Goal: Information Seeking & Learning: Learn about a topic

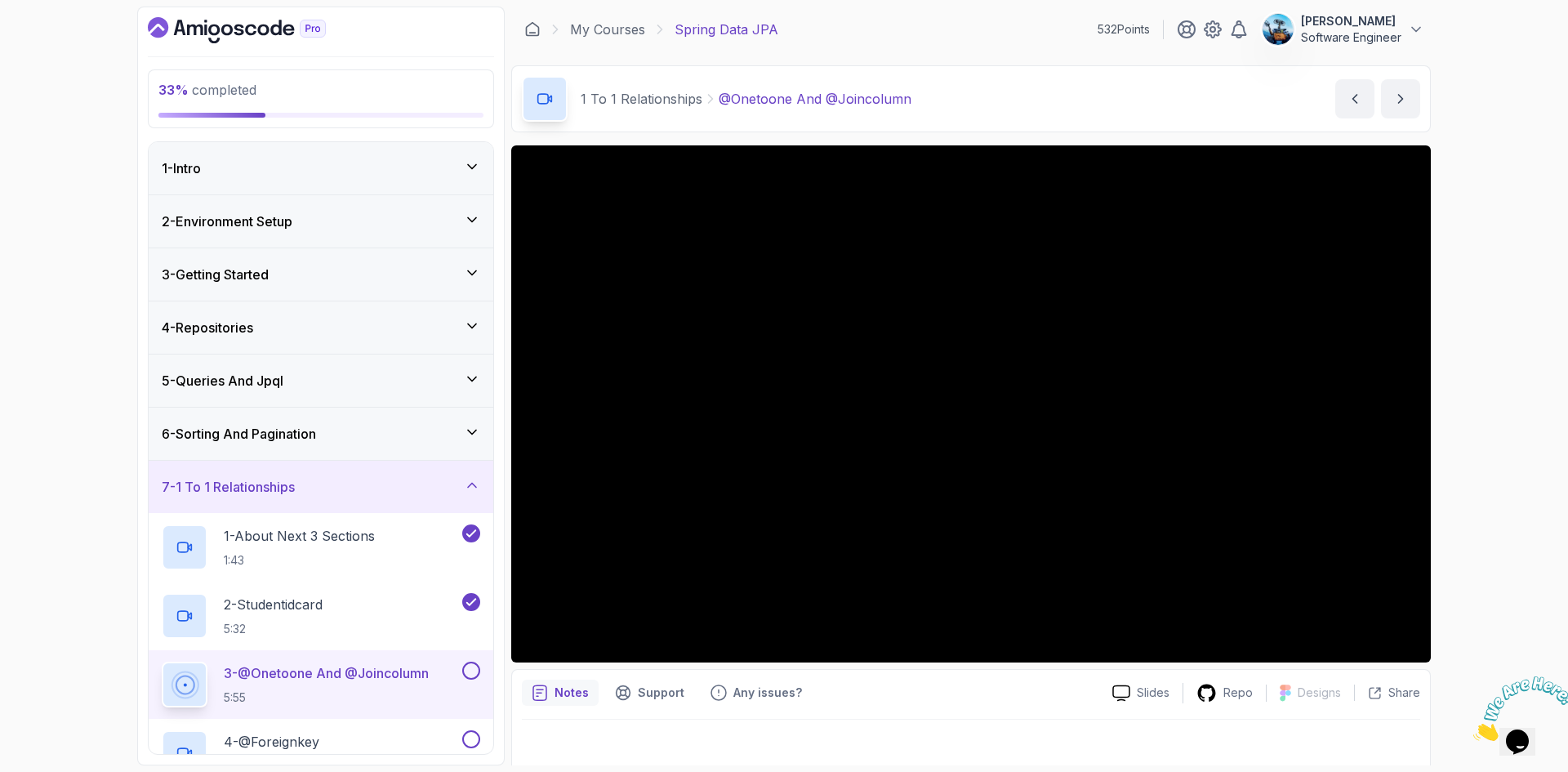
scroll to position [111, 0]
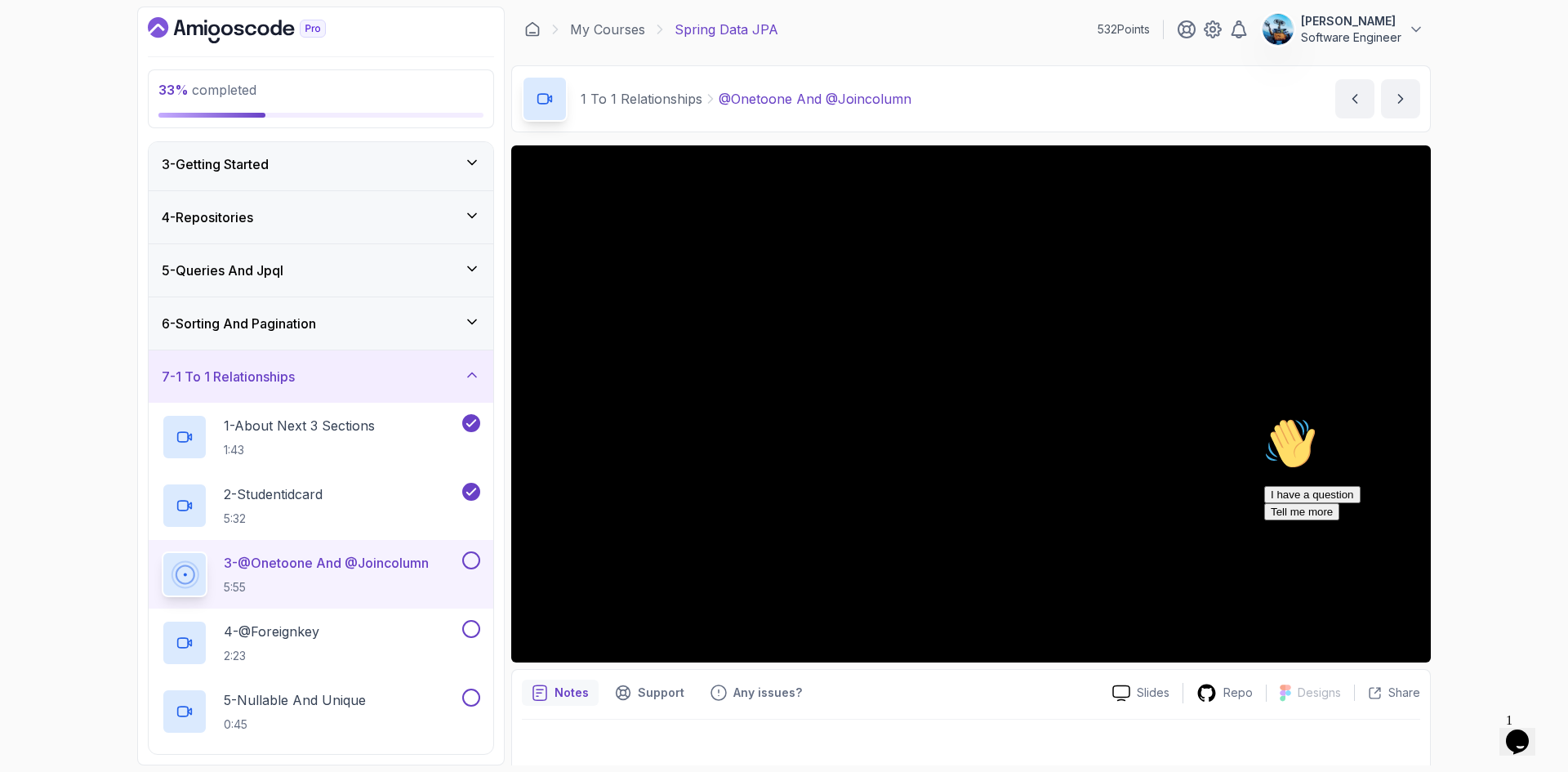
click at [1265, 418] on icon "Chat attention grabber" at bounding box center [1265, 418] width 0 height 0
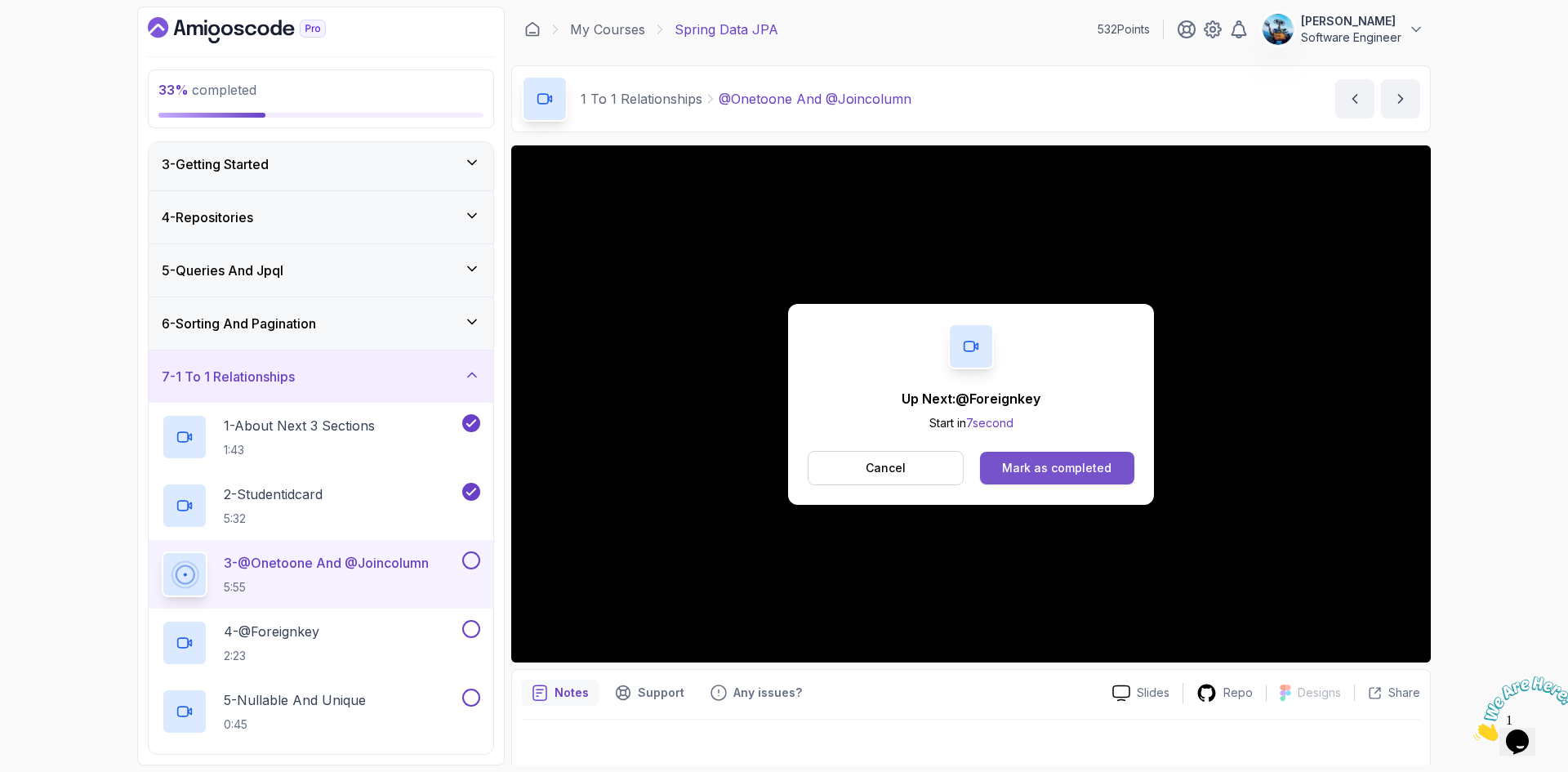
click at [1055, 466] on div "Mark as completed" at bounding box center [1056, 468] width 110 height 16
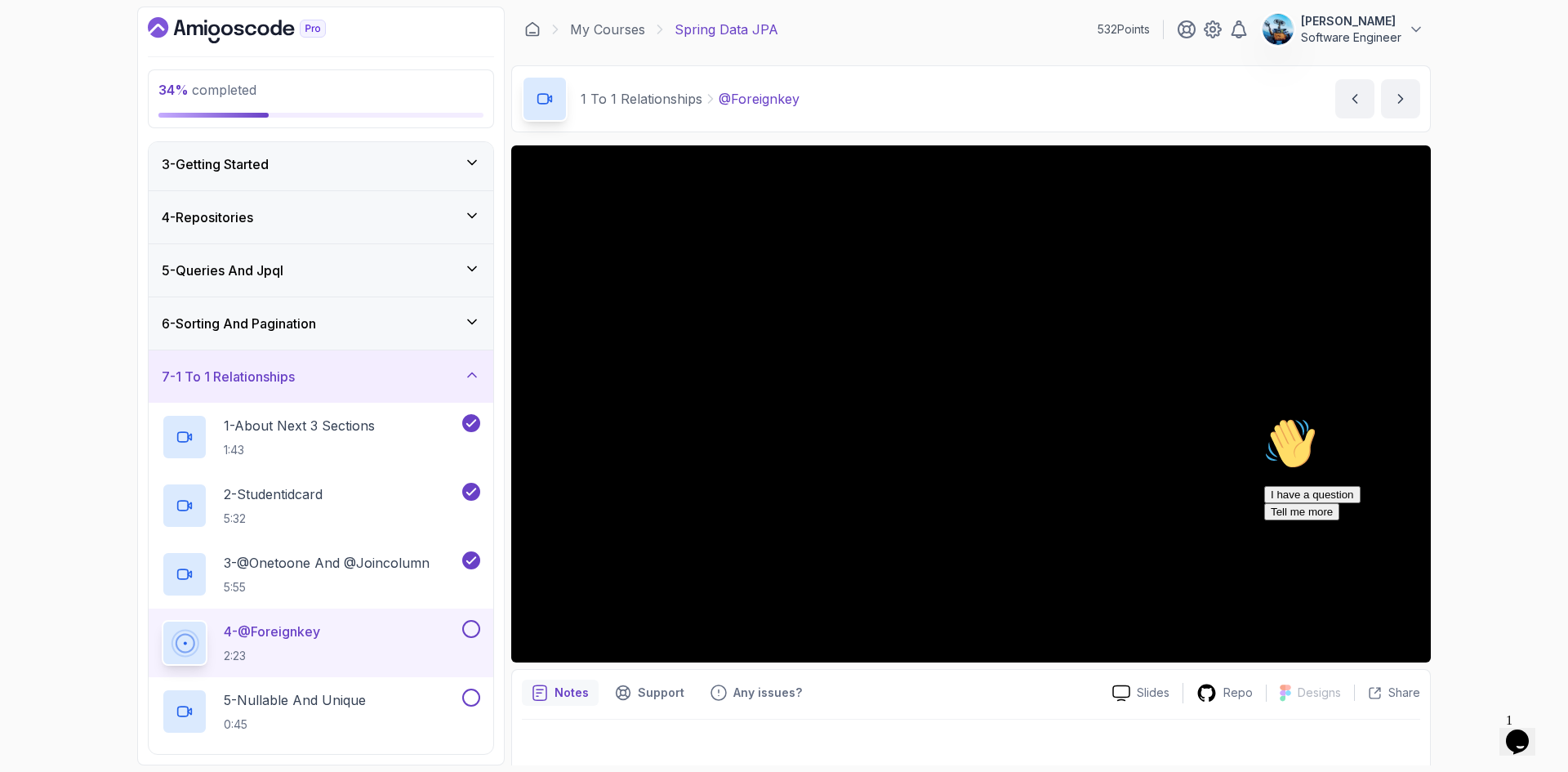
click at [1265, 418] on icon "Chat attention grabber" at bounding box center [1265, 418] width 0 height 0
click at [1539, 718] on img at bounding box center [1525, 709] width 101 height 64
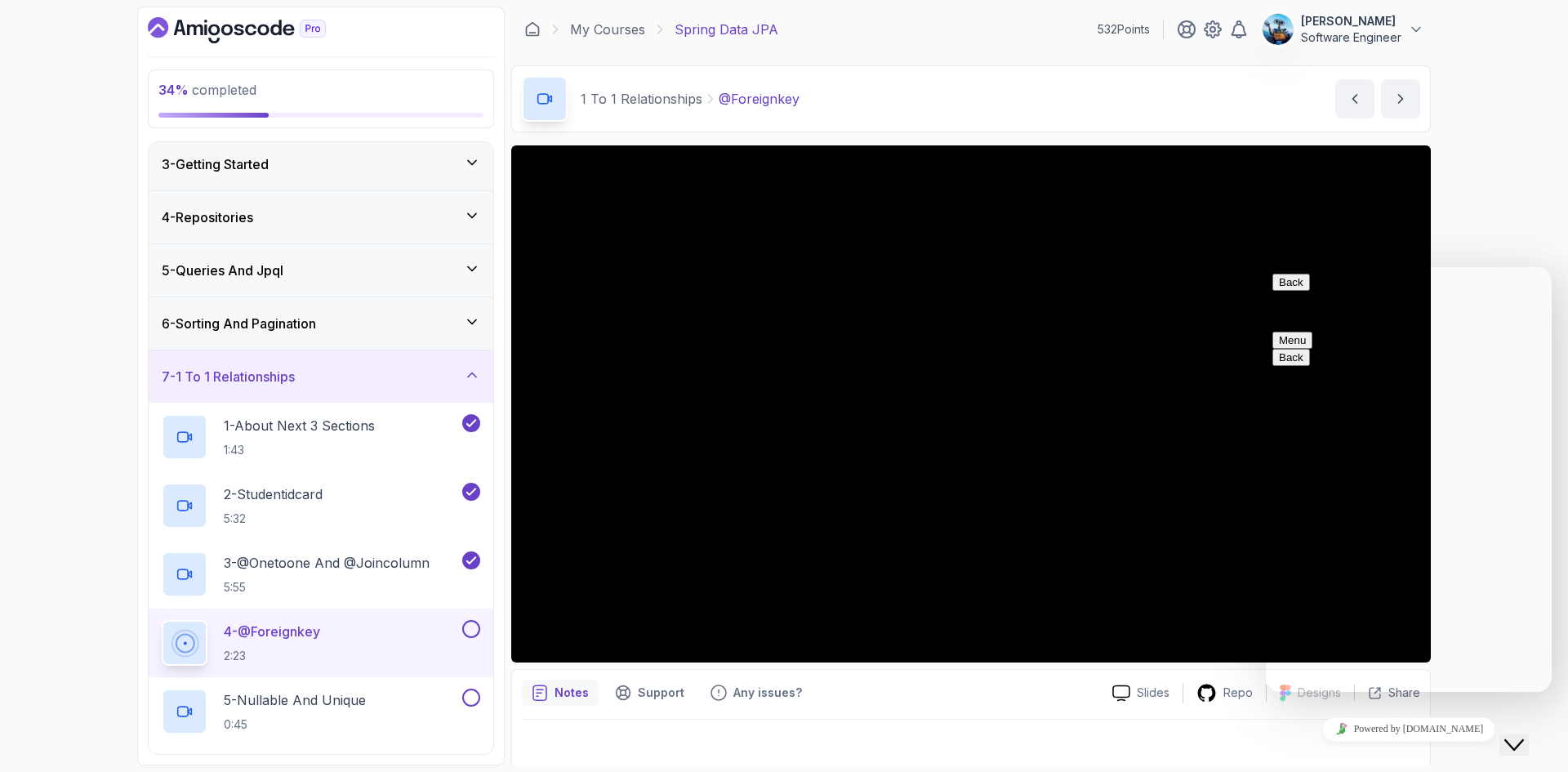
click at [1525, 736] on div "Close Chat This icon closes the chat window." at bounding box center [1515, 746] width 20 height 20
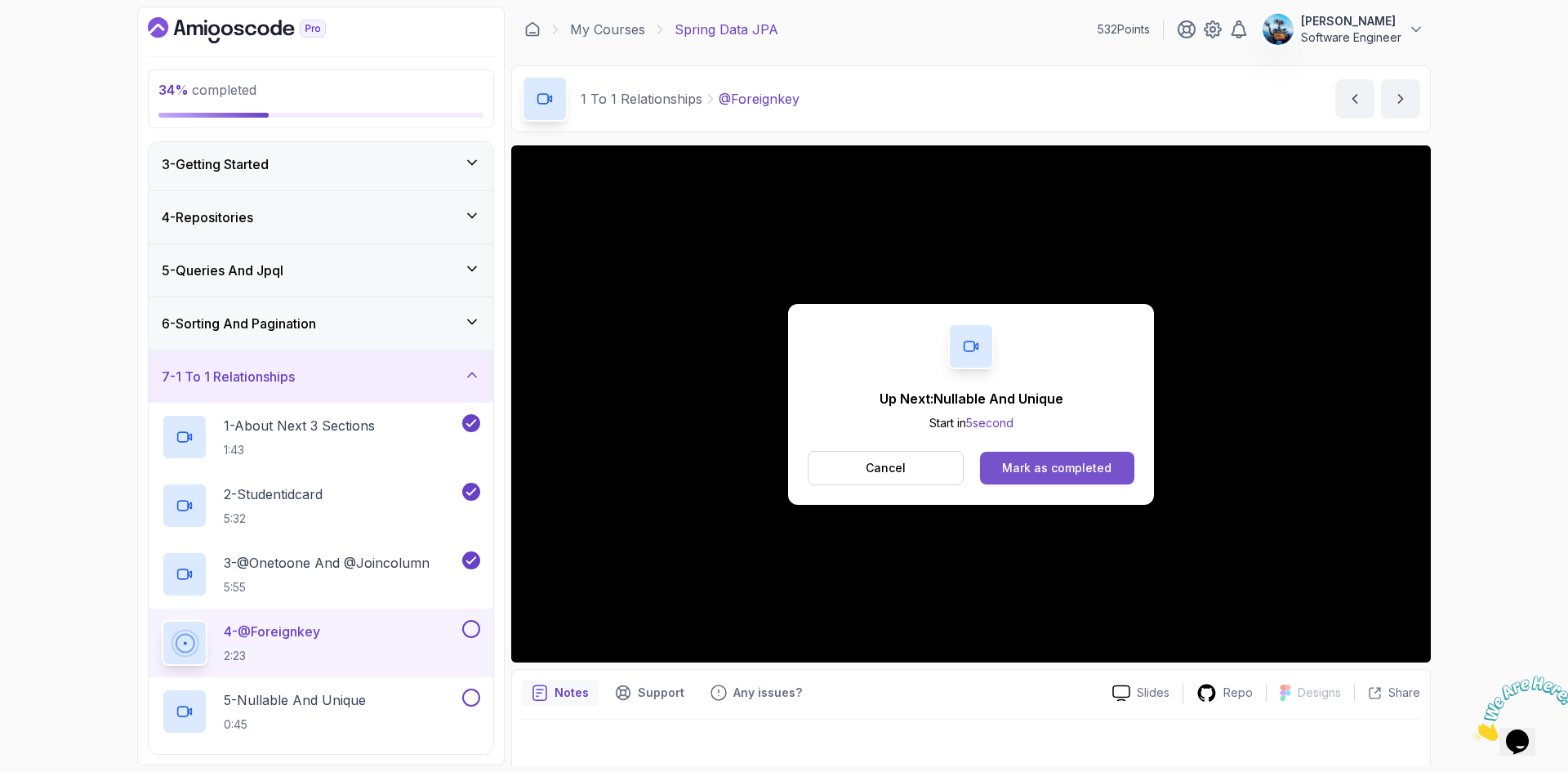
click at [1074, 466] on div "Mark as completed" at bounding box center [1056, 468] width 110 height 16
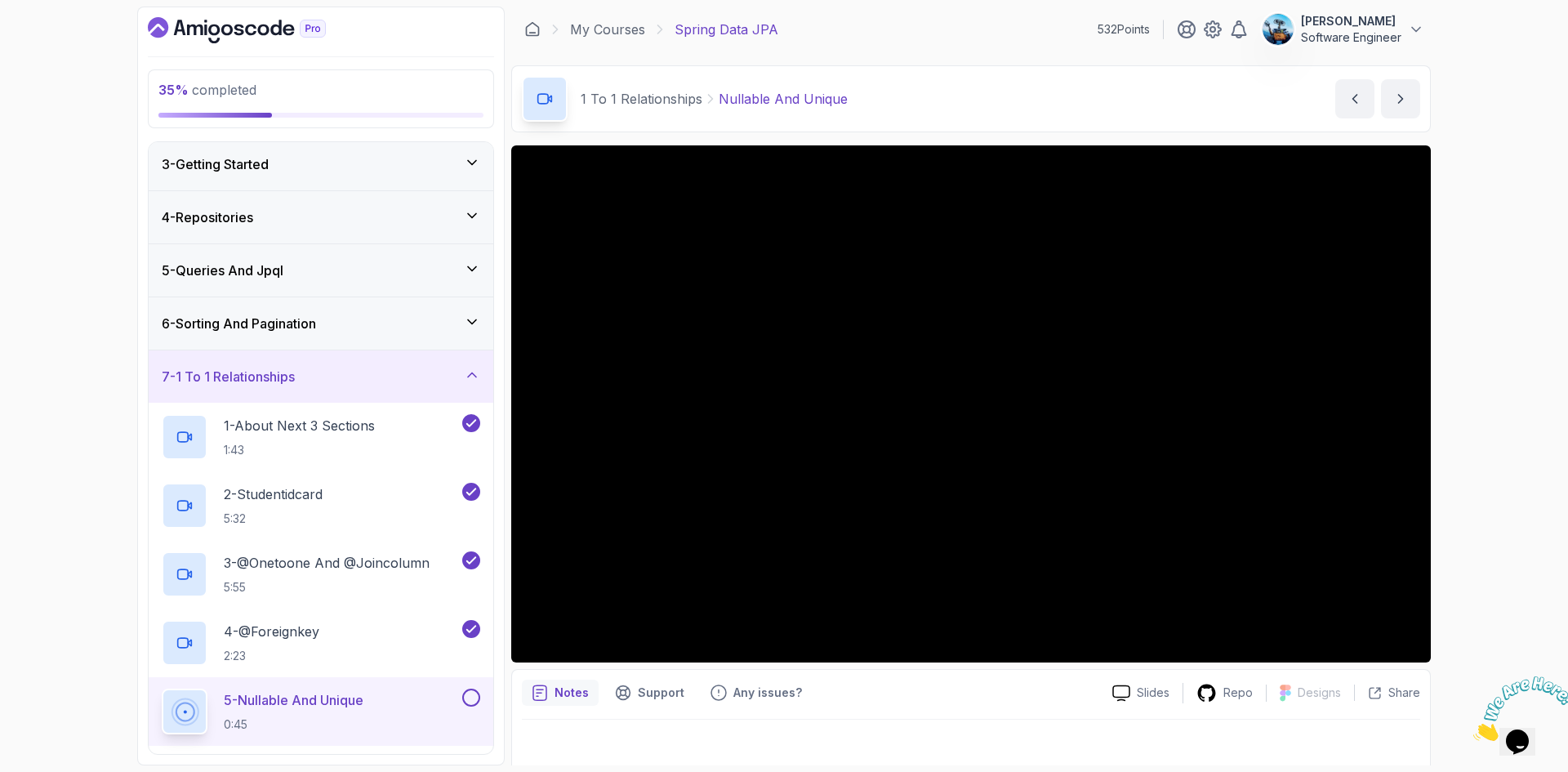
scroll to position [11, 0]
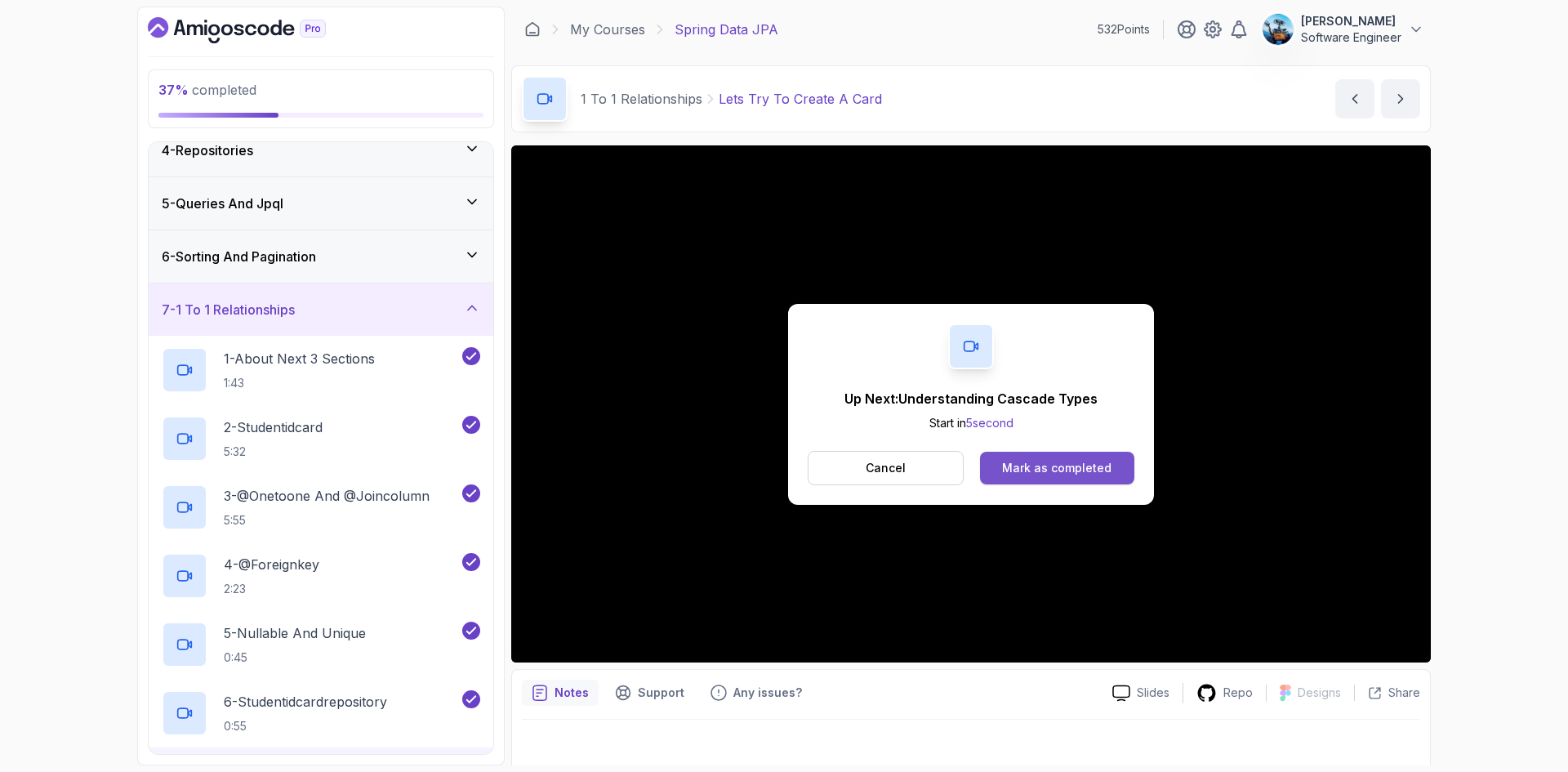
click at [1053, 470] on div "Mark as completed" at bounding box center [1056, 468] width 110 height 16
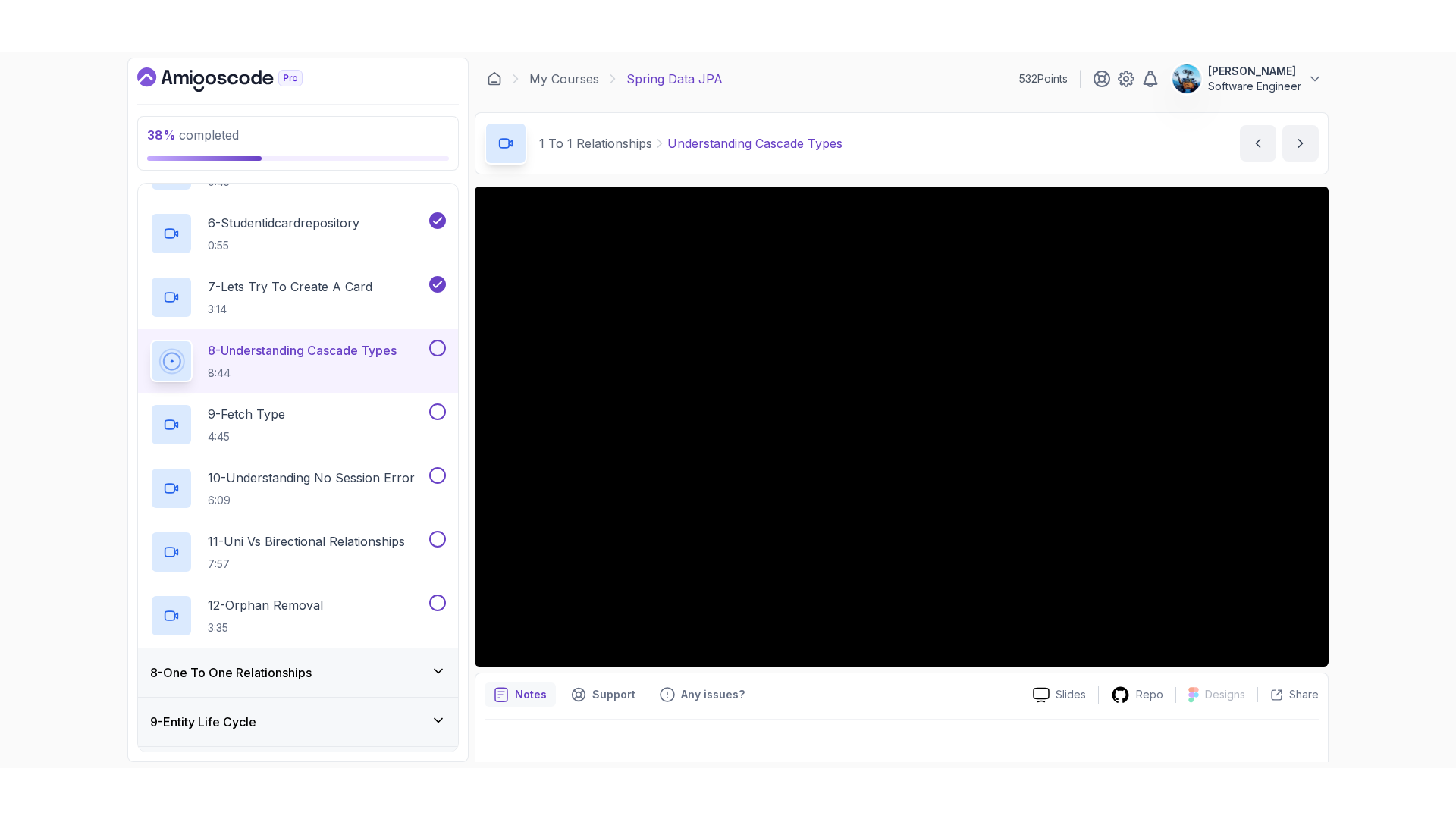
scroll to position [624, 0]
